Goal: Navigation & Orientation: Find specific page/section

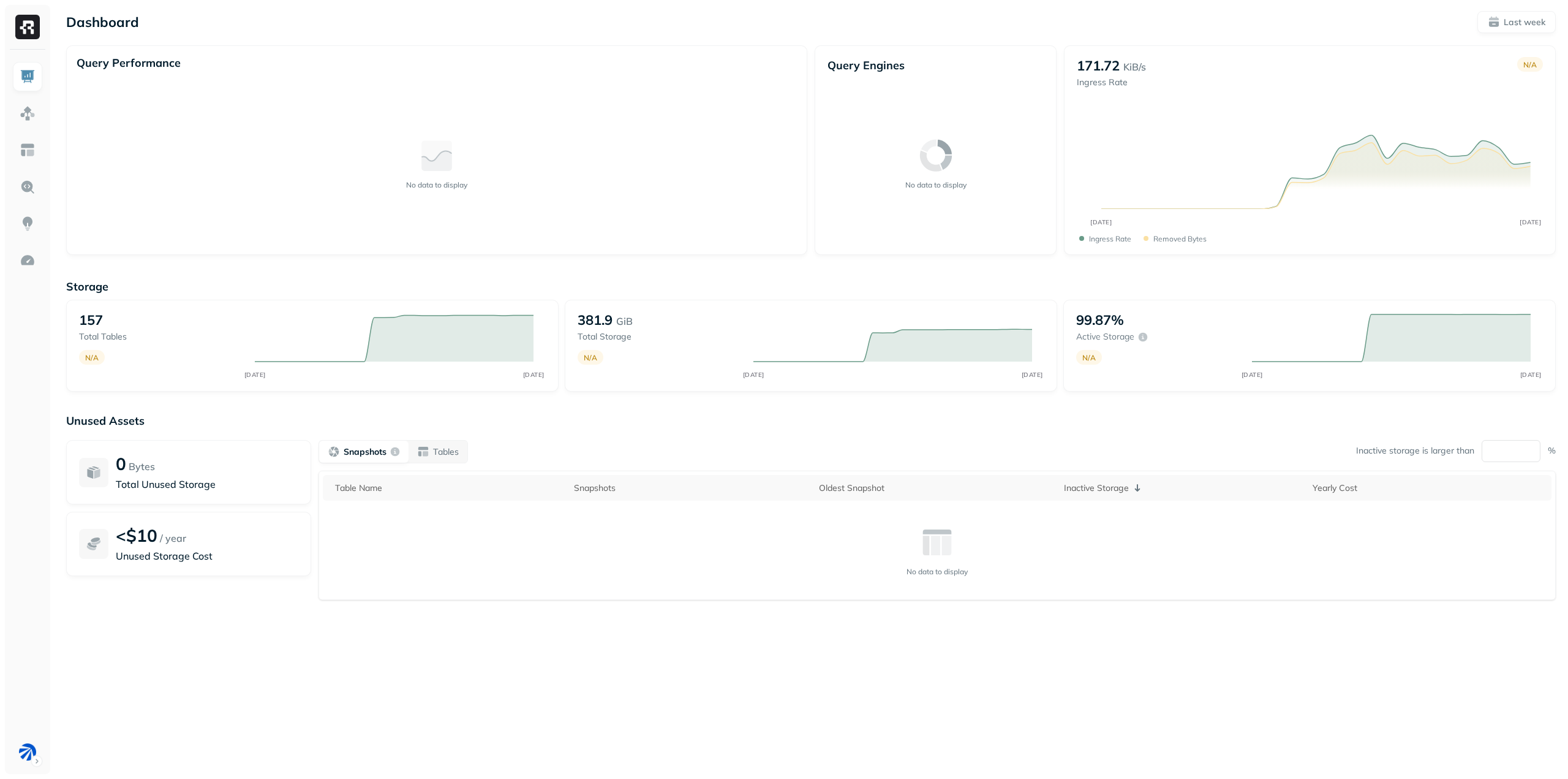
click at [27, 20] on img at bounding box center [27, 27] width 25 height 25
click at [29, 265] on img at bounding box center [27, 260] width 16 height 16
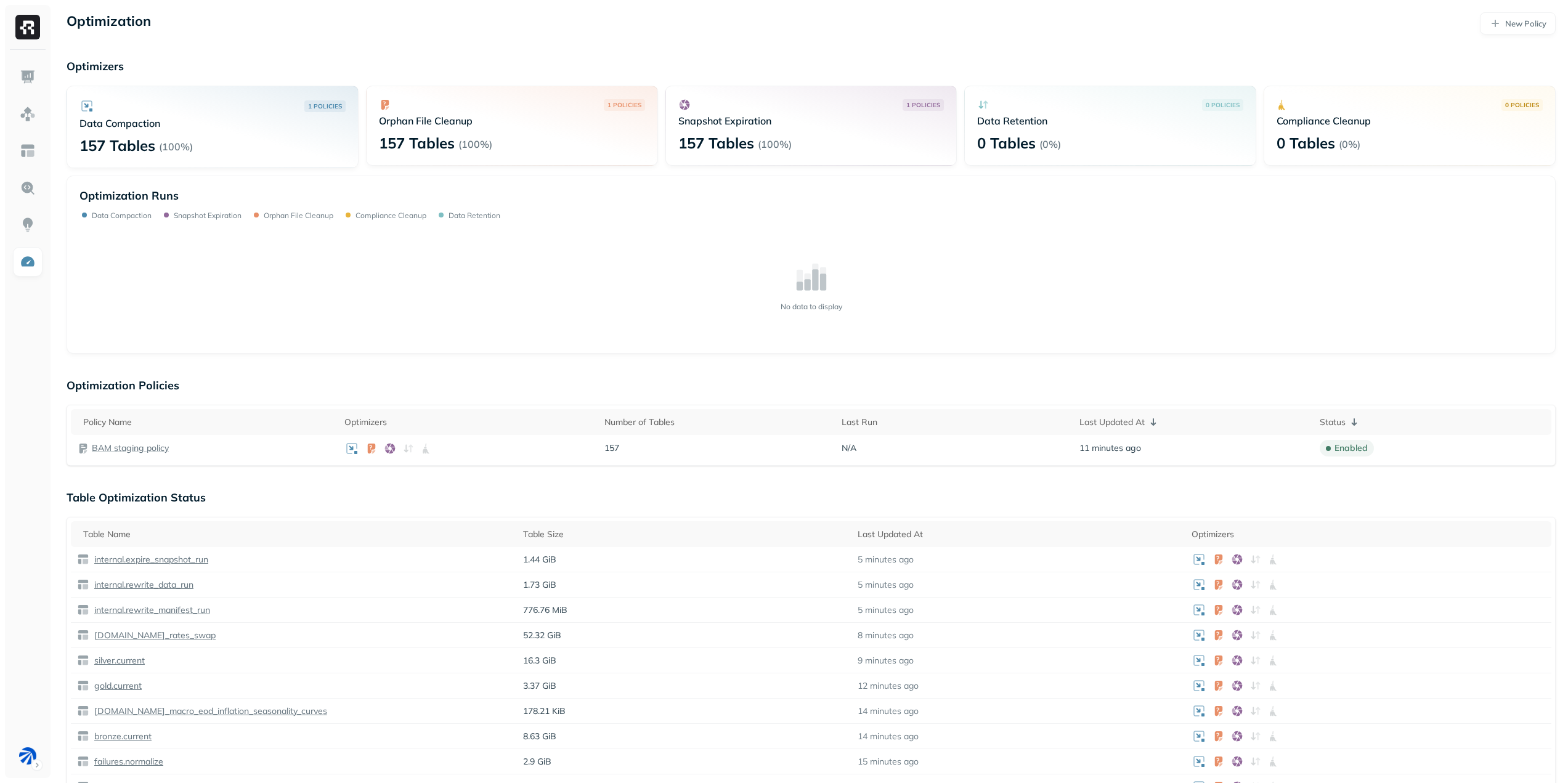
scroll to position [61, 0]
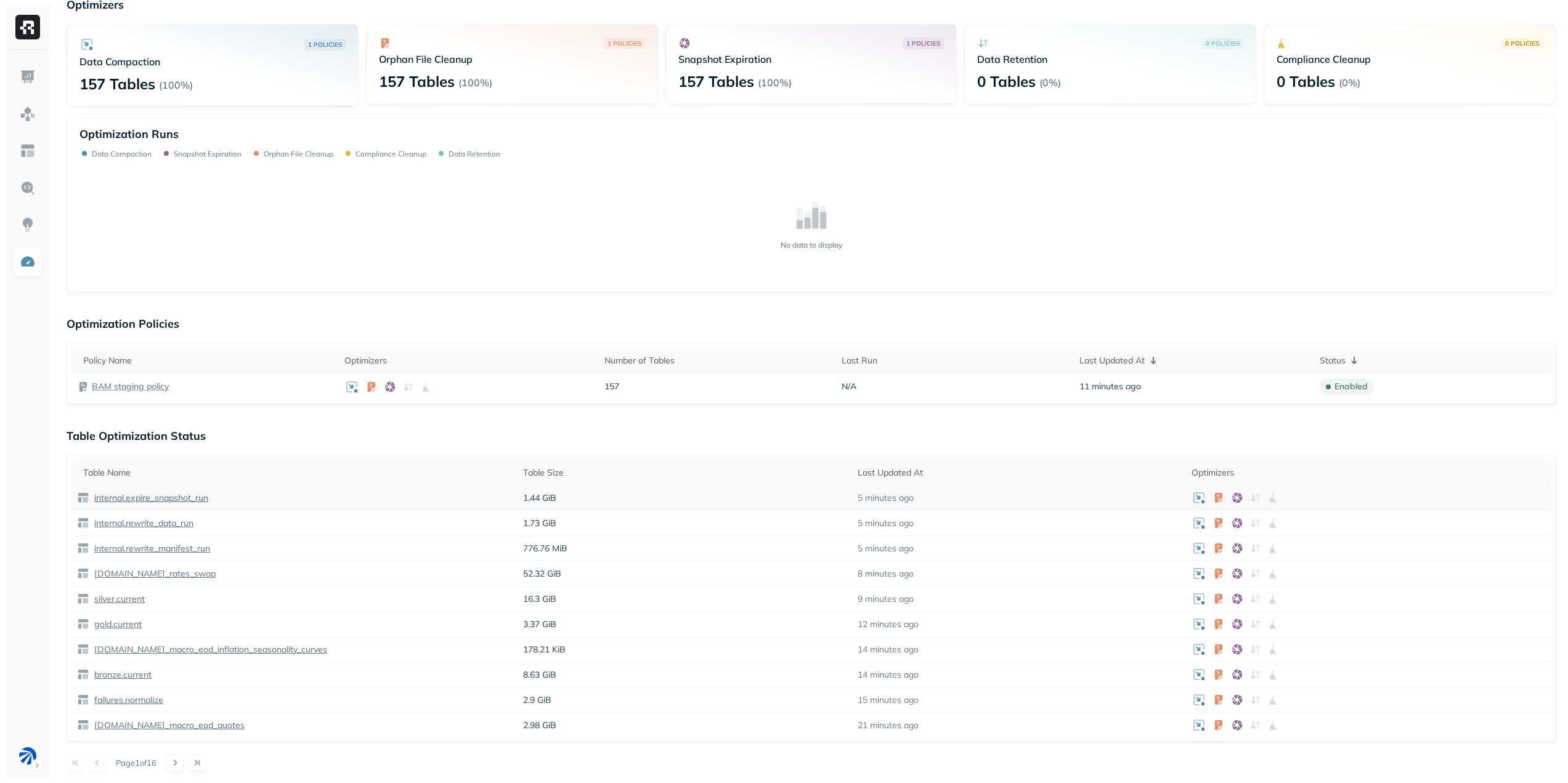
click at [189, 497] on p "internal.expire_snapshot_run" at bounding box center [150, 498] width 116 height 12
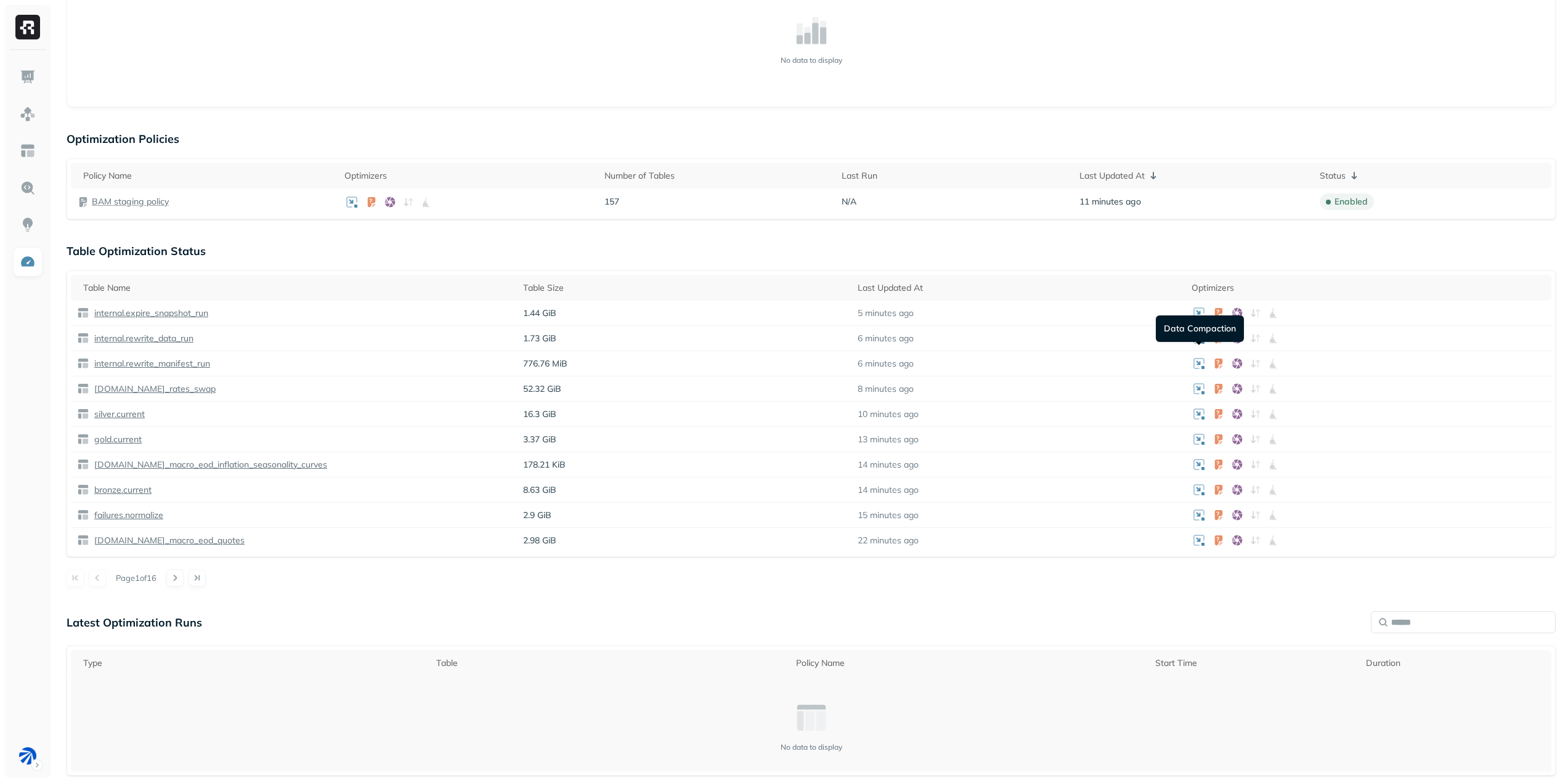
scroll to position [429, 0]
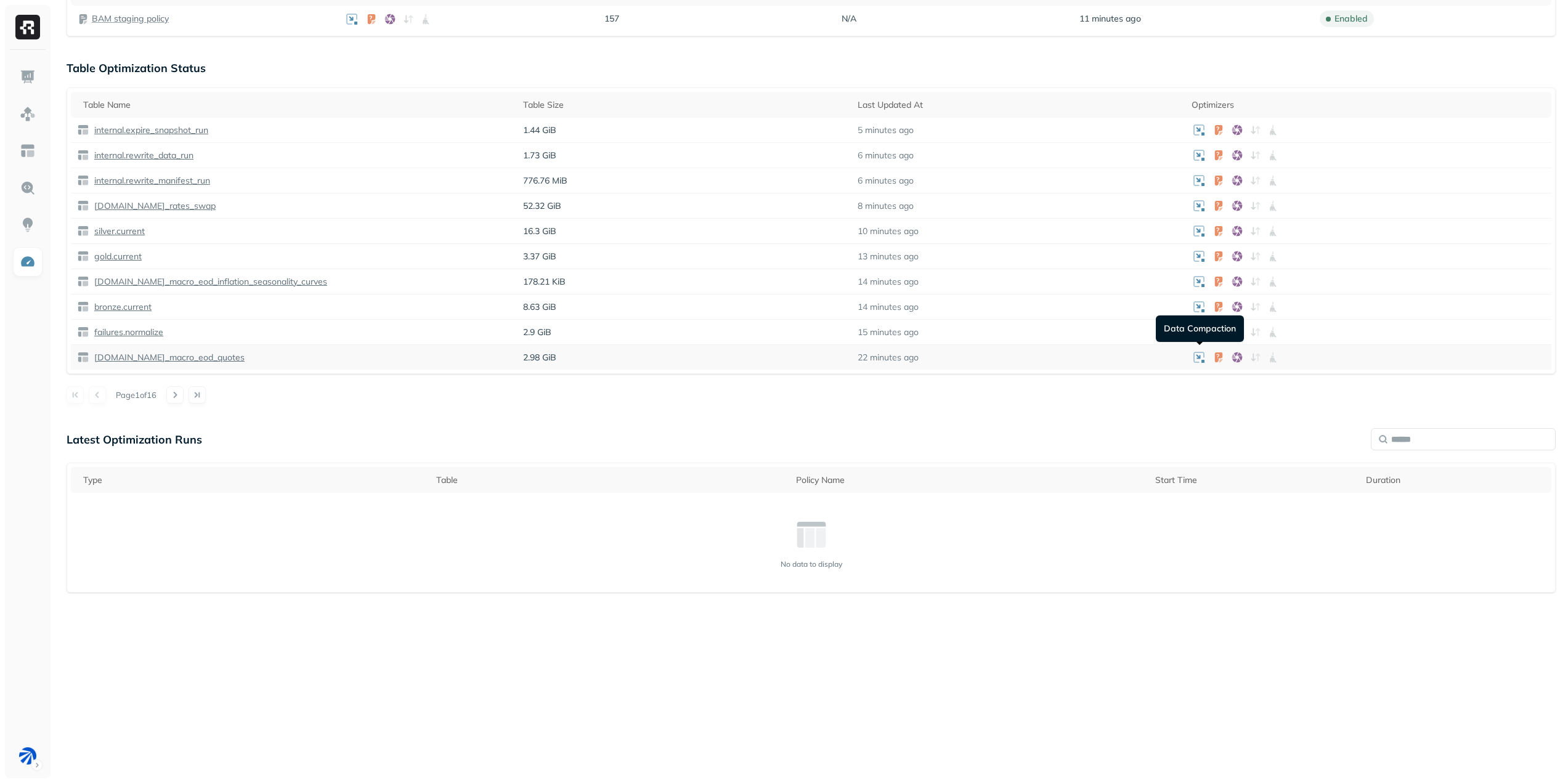
click at [1199, 360] on icon at bounding box center [1199, 357] width 14 height 14
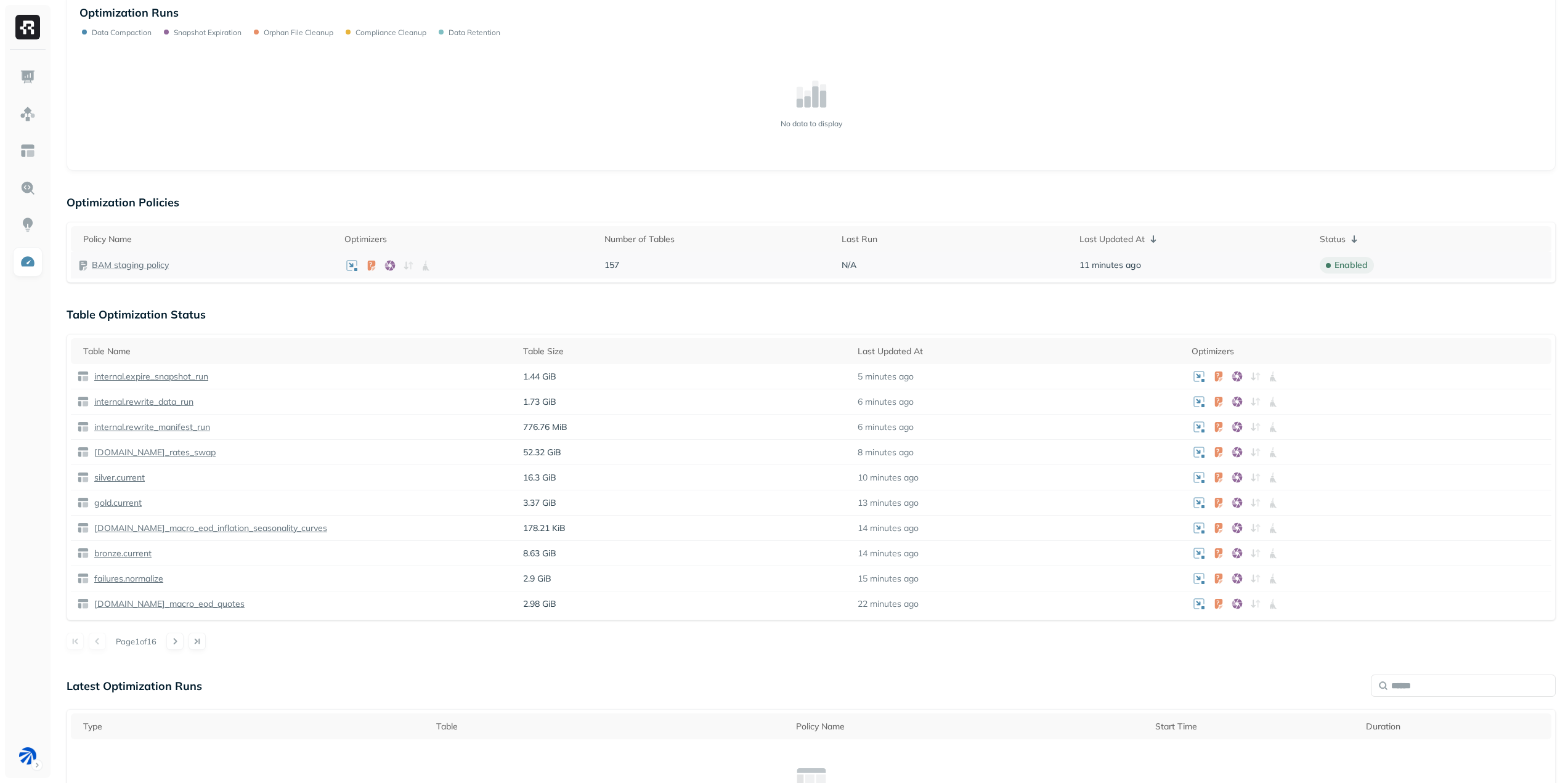
click at [131, 258] on td "BAM staging policy" at bounding box center [205, 265] width 267 height 26
click at [139, 261] on p "BAM staging policy" at bounding box center [130, 265] width 77 height 12
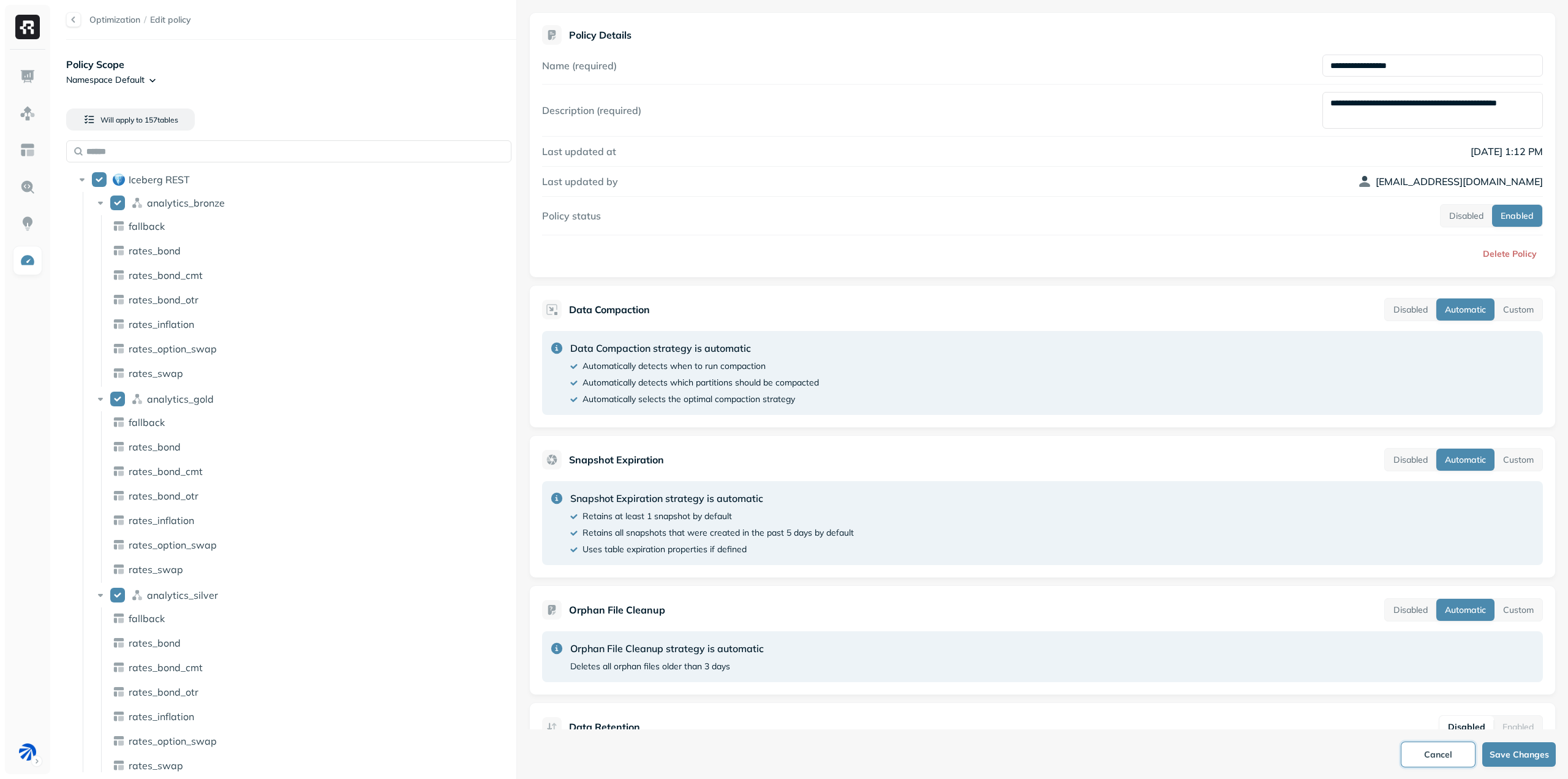
click at [1432, 760] on button "Cancel" at bounding box center [1438, 754] width 73 height 25
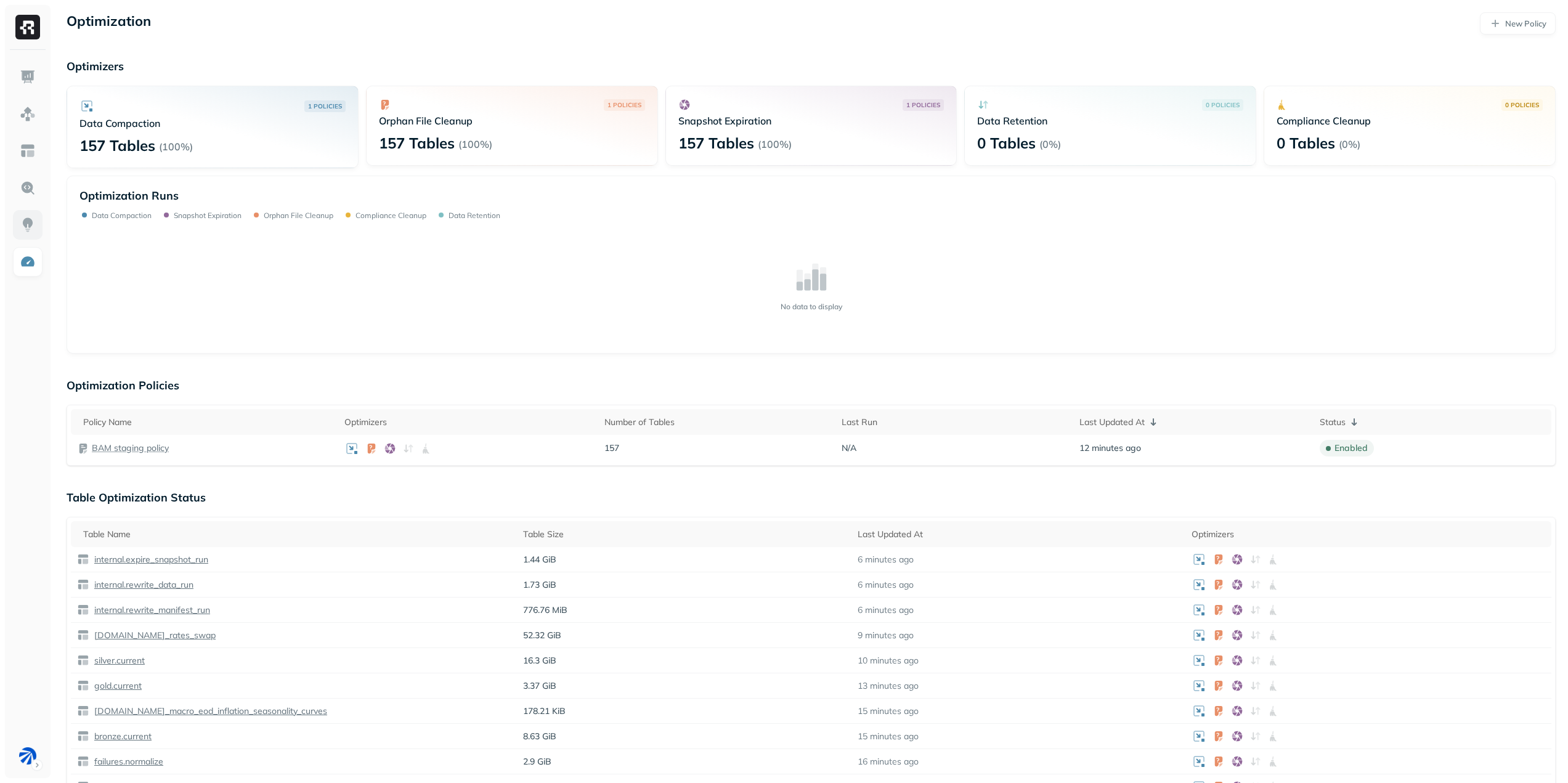
click at [20, 229] on img at bounding box center [28, 225] width 16 height 16
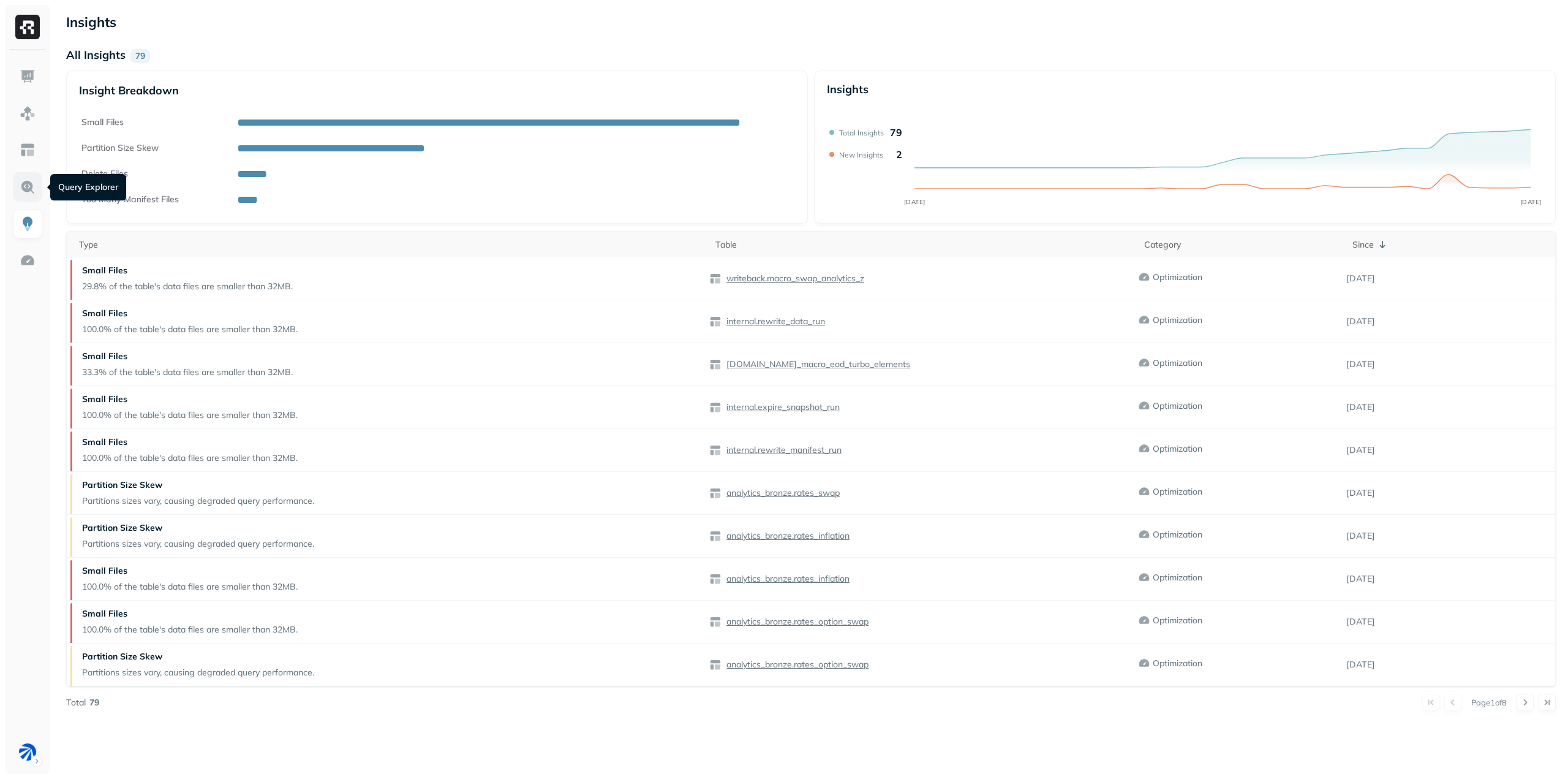
click at [19, 178] on link at bounding box center [27, 187] width 29 height 29
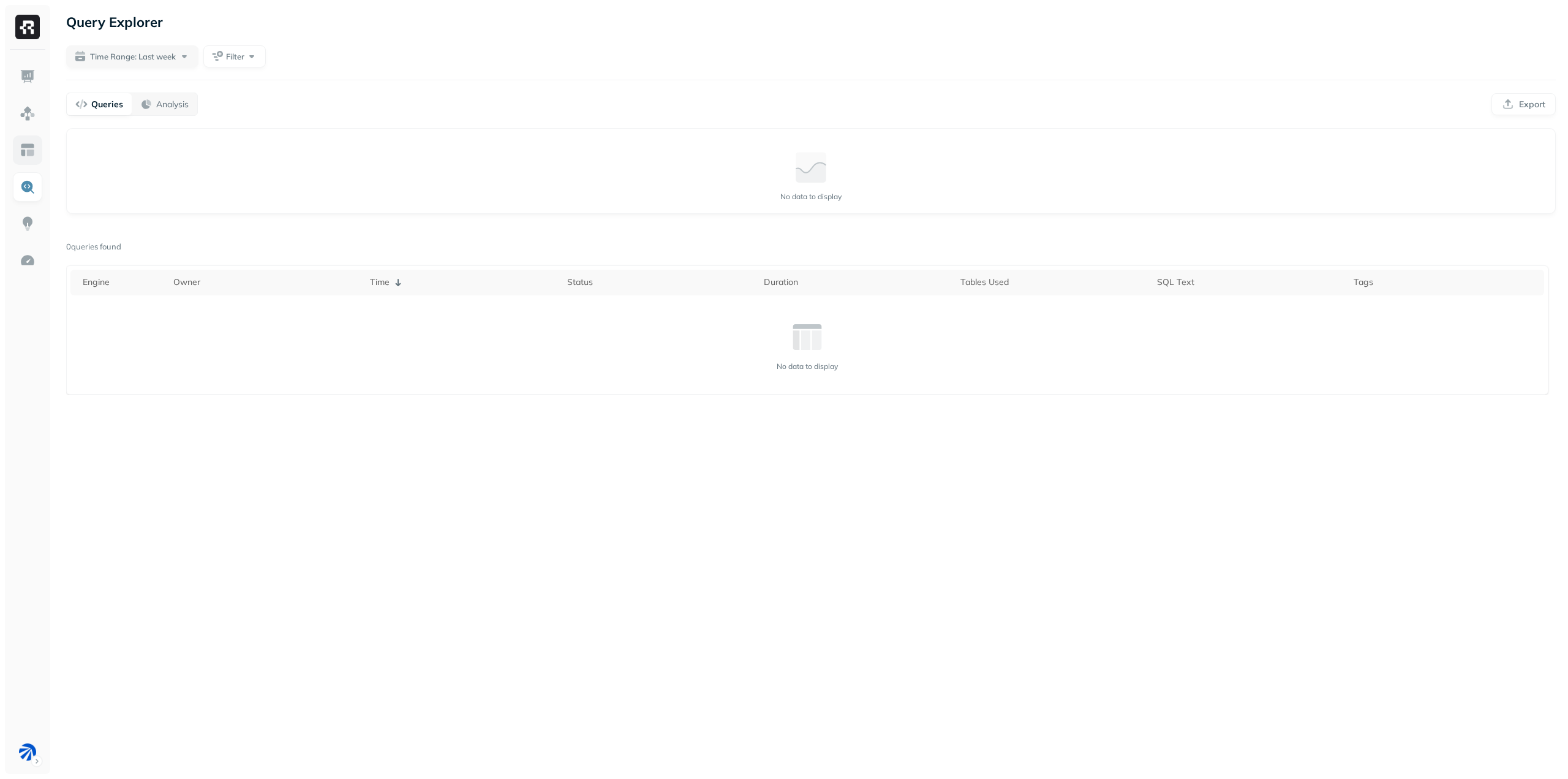
click at [27, 152] on img at bounding box center [27, 149] width 16 height 16
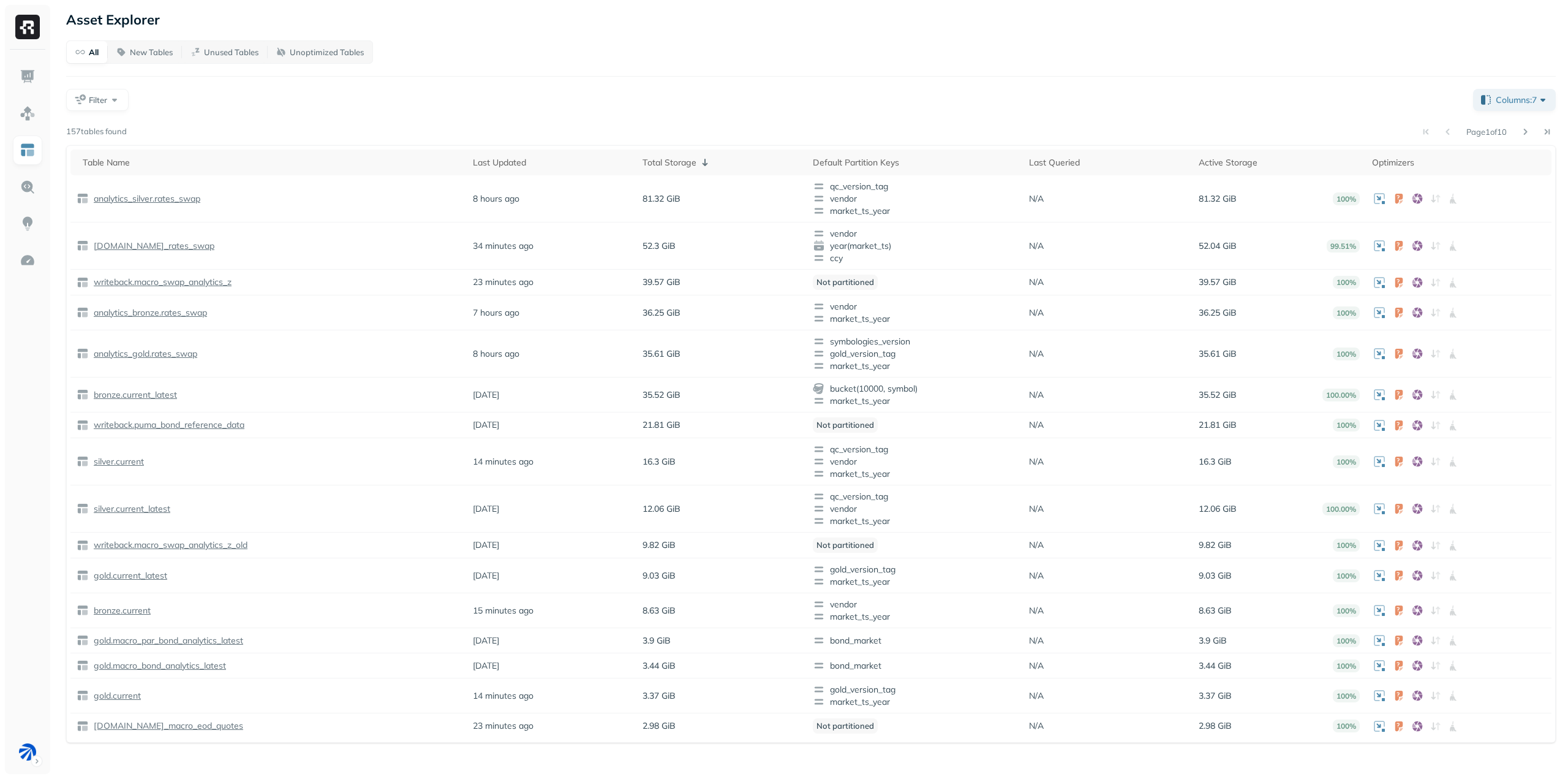
click at [27, 129] on ul at bounding box center [27, 414] width 31 height 705
click at [28, 114] on img at bounding box center [27, 113] width 16 height 16
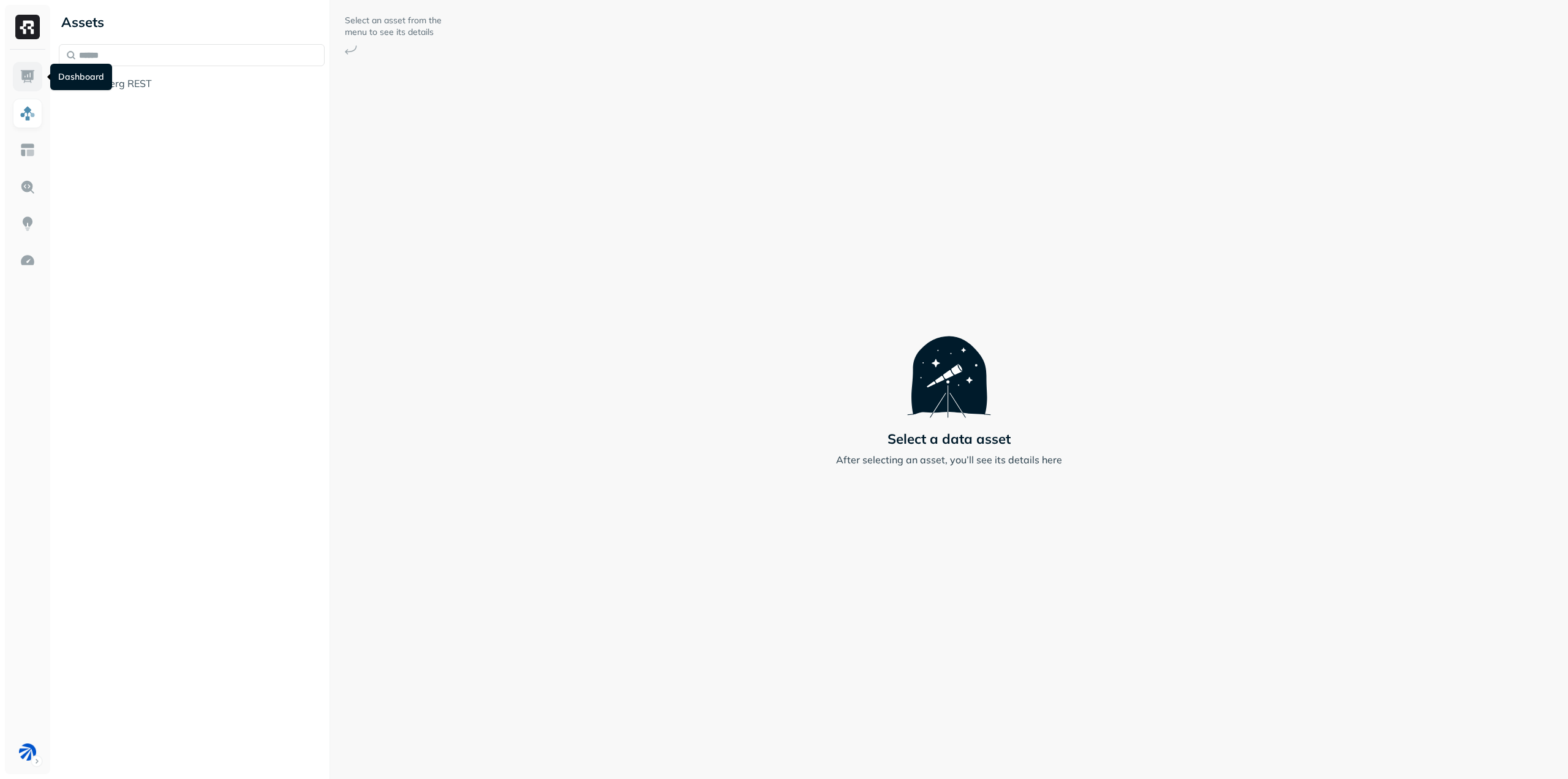
click at [21, 77] on img at bounding box center [27, 76] width 16 height 16
